Goal: Share content: Share content

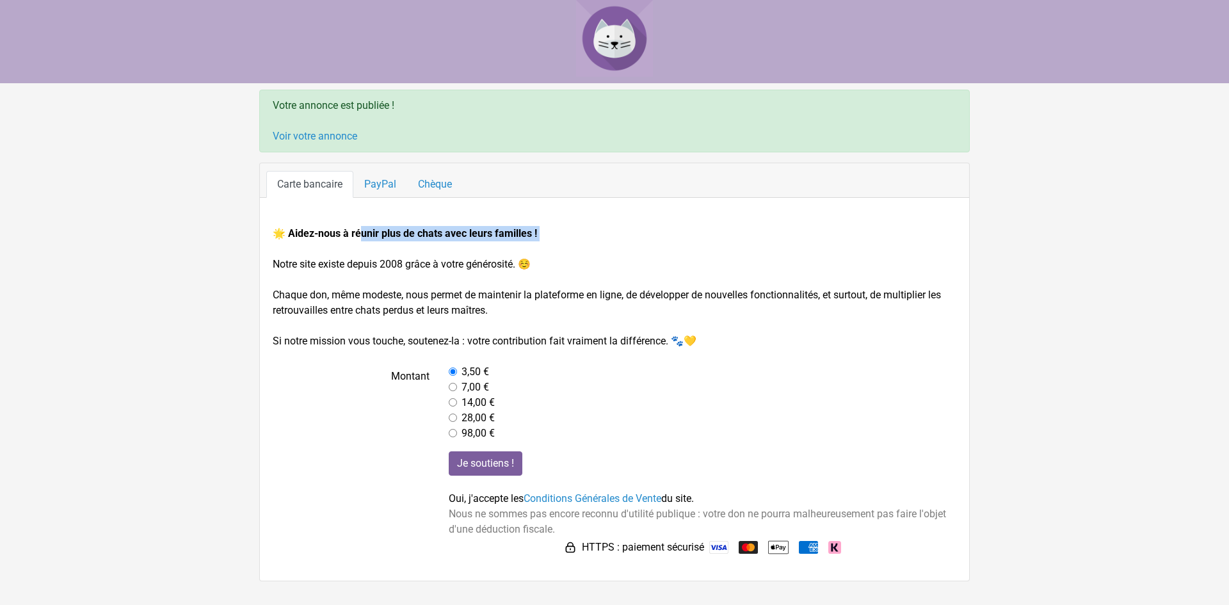
drag, startPoint x: 378, startPoint y: 237, endPoint x: 533, endPoint y: 241, distance: 154.9
click at [533, 241] on form "🌟 Aidez-nous à réunir plus de chats avec leurs familles ! Notre site existe dep…" at bounding box center [614, 391] width 683 height 331
click at [438, 239] on form "🌟 Aidez-nous à réunir plus de chats avec leurs familles ! Notre site existe dep…" at bounding box center [614, 391] width 683 height 331
drag, startPoint x: 326, startPoint y: 266, endPoint x: 518, endPoint y: 265, distance: 192.0
click at [518, 265] on form "🌟 Aidez-nous à réunir plus de chats avec leurs familles ! Notre site existe dep…" at bounding box center [614, 391] width 683 height 331
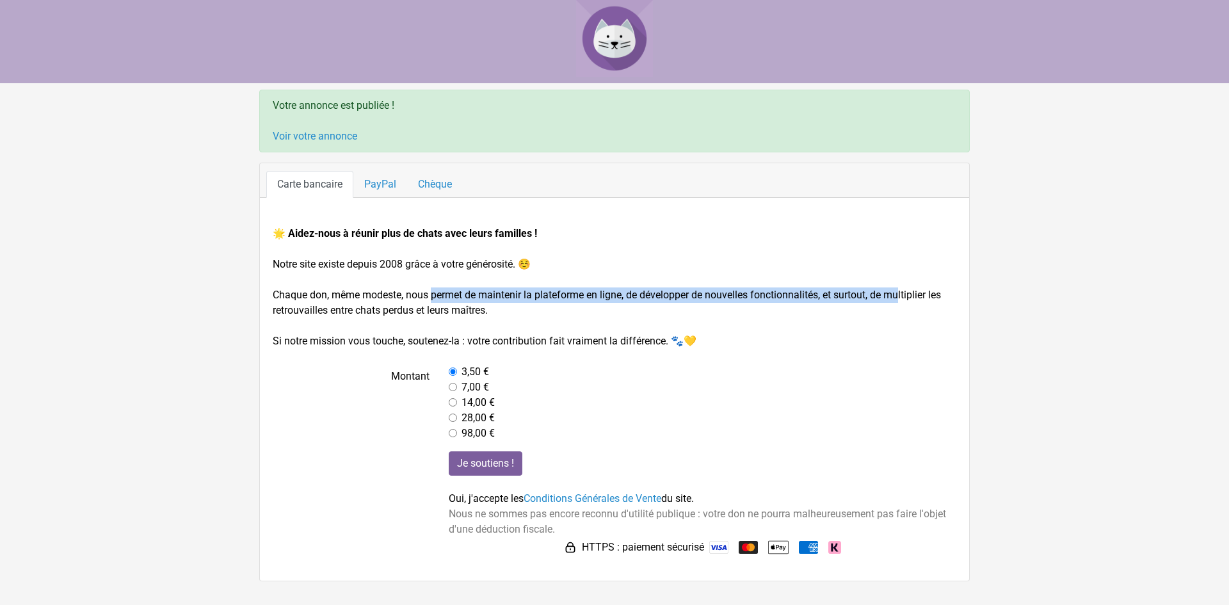
drag, startPoint x: 330, startPoint y: 292, endPoint x: 814, endPoint y: 292, distance: 483.8
click at [814, 292] on form "🌟 Aidez-nous à réunir plus de chats avec leurs familles ! Notre site existe dep…" at bounding box center [614, 391] width 683 height 331
drag, startPoint x: 293, startPoint y: 99, endPoint x: 436, endPoint y: 102, distance: 143.4
click at [436, 102] on div "Votre annonce est publiée ! Voir votre annonce" at bounding box center [614, 121] width 710 height 63
click at [442, 102] on div "Votre annonce est publiée ! Voir votre annonce" at bounding box center [614, 121] width 710 height 63
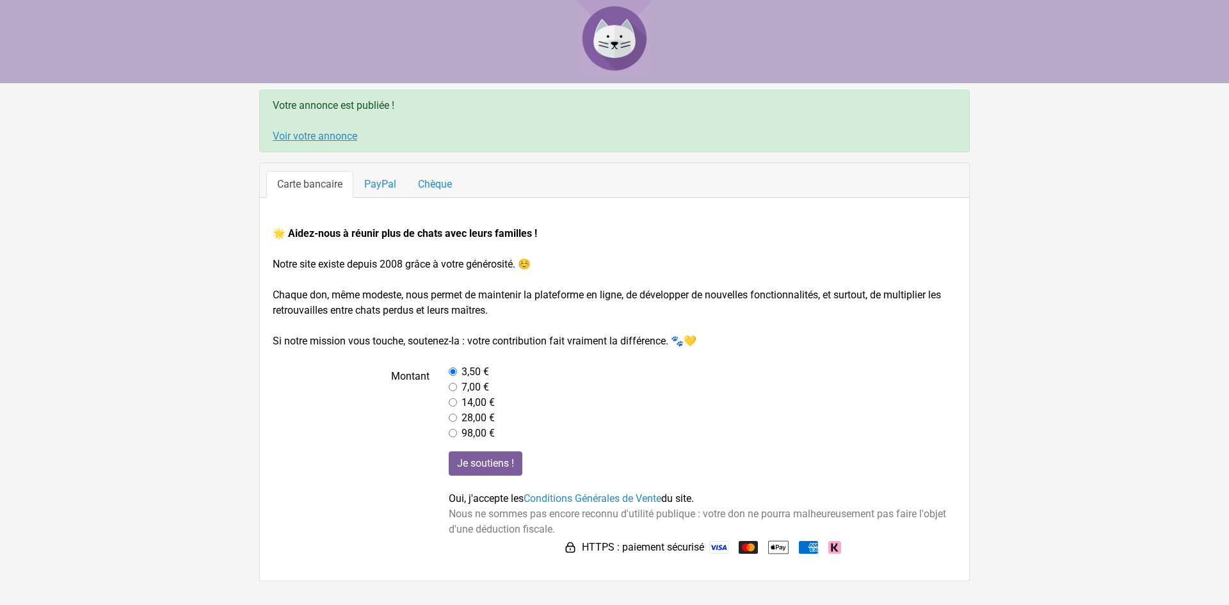
click at [321, 134] on link "Voir votre annonce" at bounding box center [315, 136] width 84 height 12
